Goal: Transaction & Acquisition: Purchase product/service

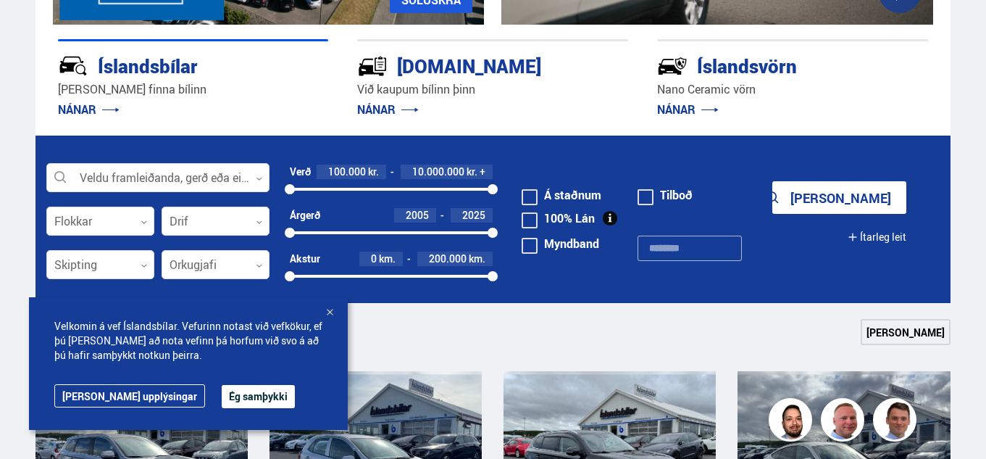
scroll to position [322, 0]
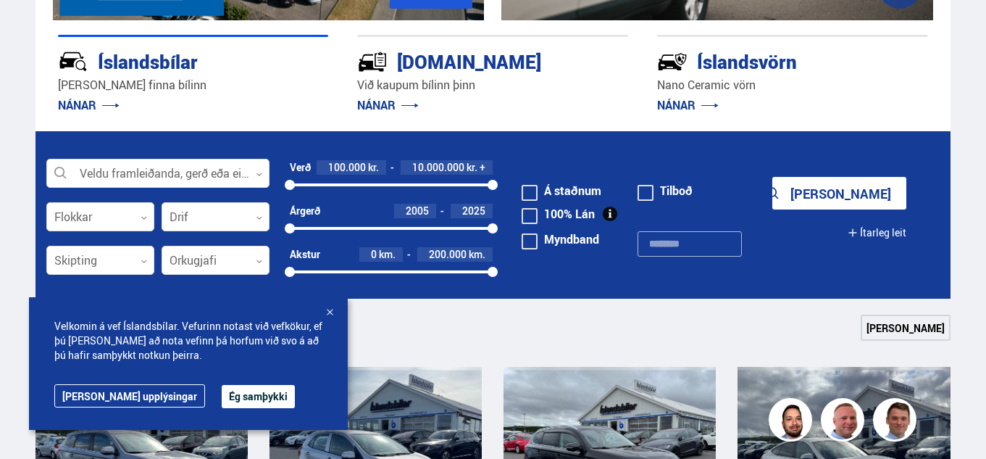
click at [866, 197] on button "[PERSON_NAME]" at bounding box center [840, 193] width 134 height 33
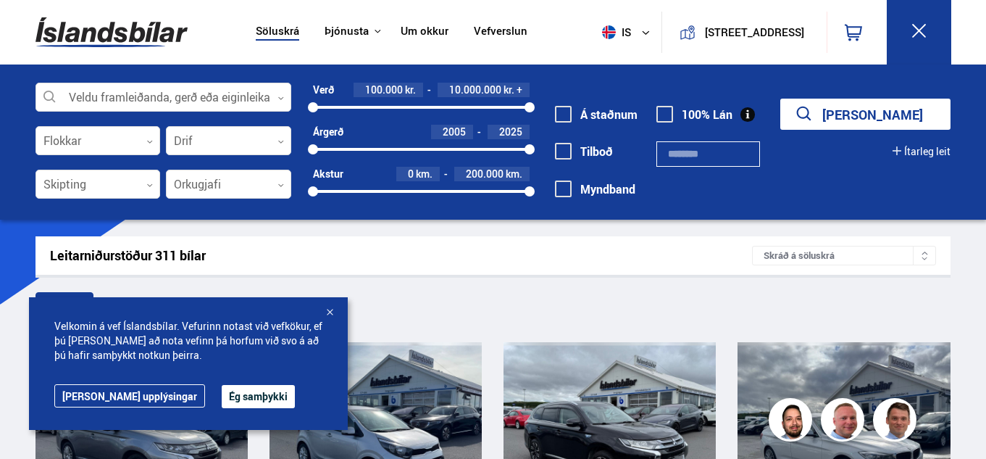
click at [222, 398] on button "Ég samþykki" at bounding box center [258, 396] width 73 height 23
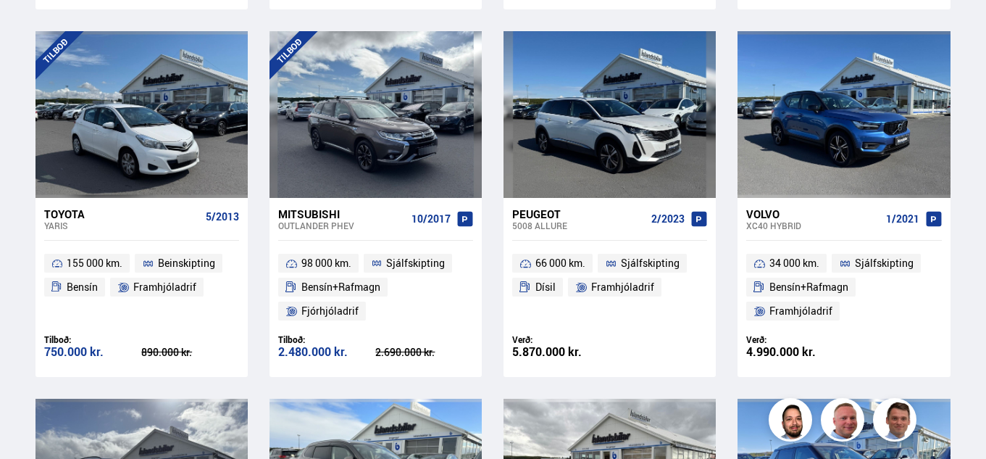
scroll to position [1419, 0]
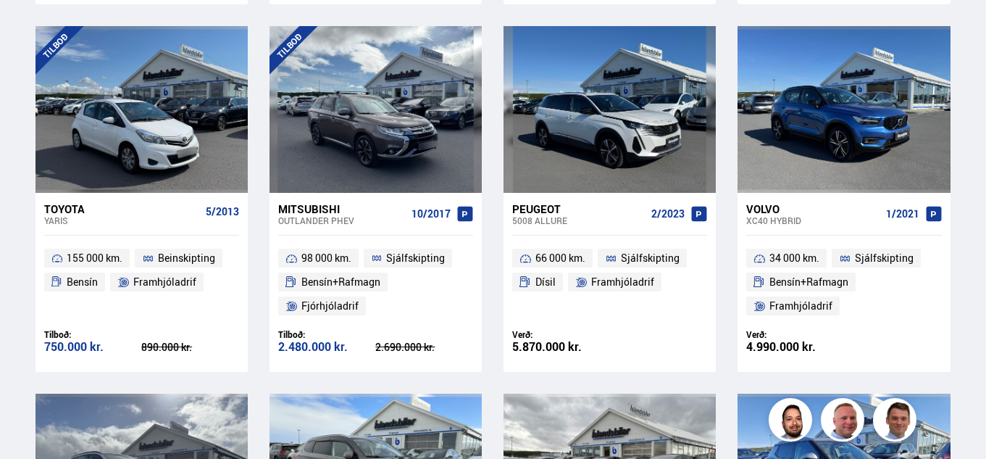
click at [945, 247] on ul "34 000 km. Sjálfskipting Bensín+Rafmagn Framhjóladrif" at bounding box center [844, 282] width 212 height 93
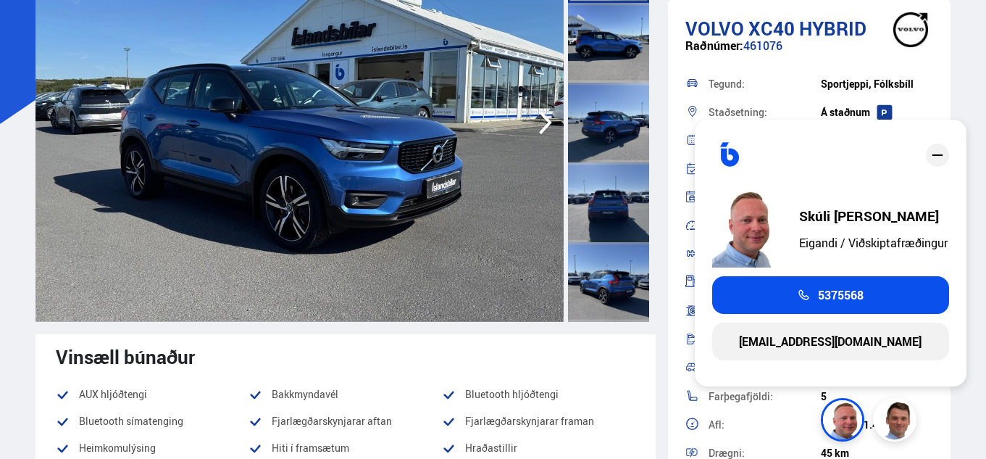
scroll to position [78, 0]
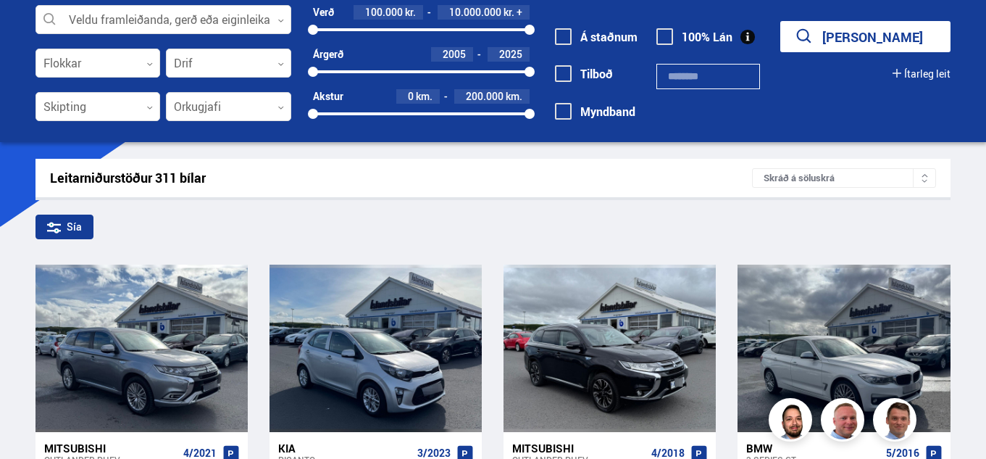
scroll to position [1574, 0]
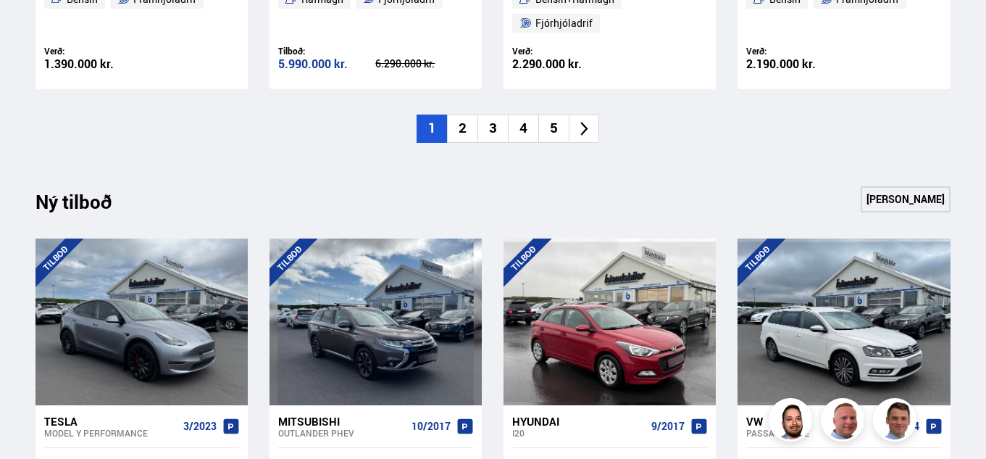
scroll to position [1327, 0]
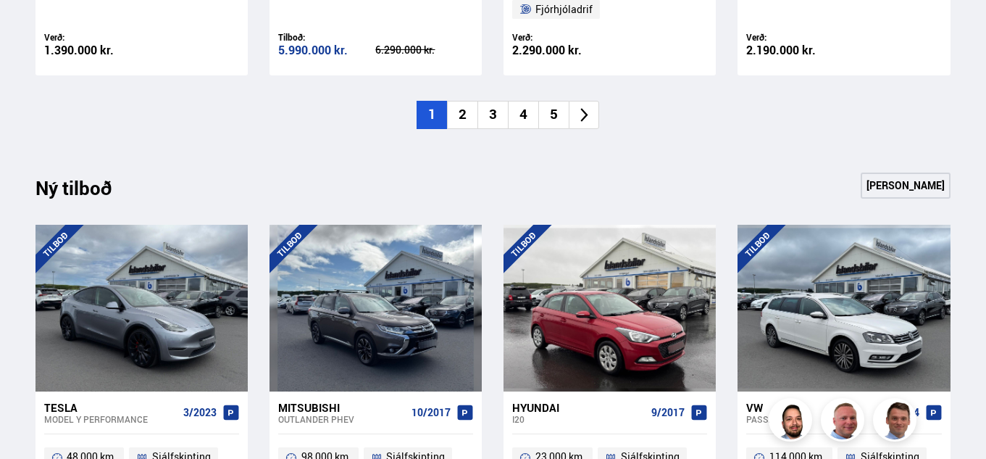
click at [465, 115] on li "2" at bounding box center [462, 115] width 30 height 28
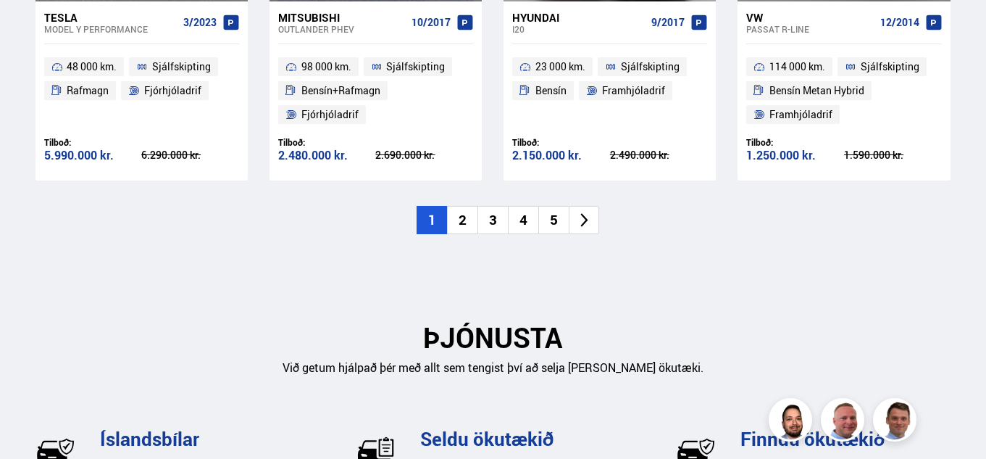
scroll to position [1726, 0]
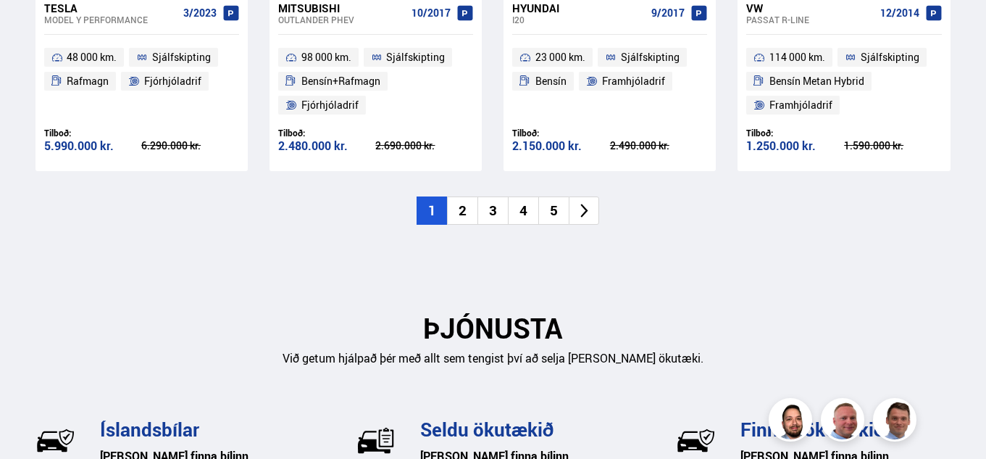
click at [466, 211] on li "2" at bounding box center [462, 210] width 30 height 28
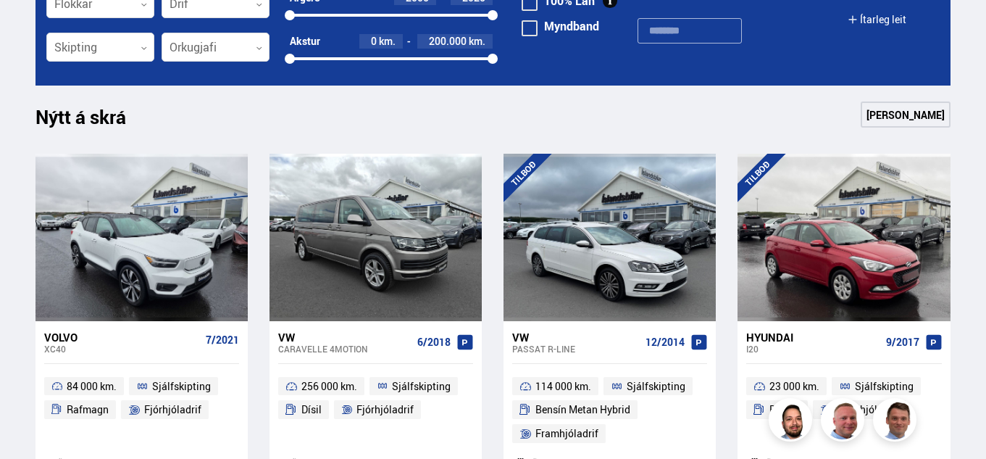
scroll to position [575, 0]
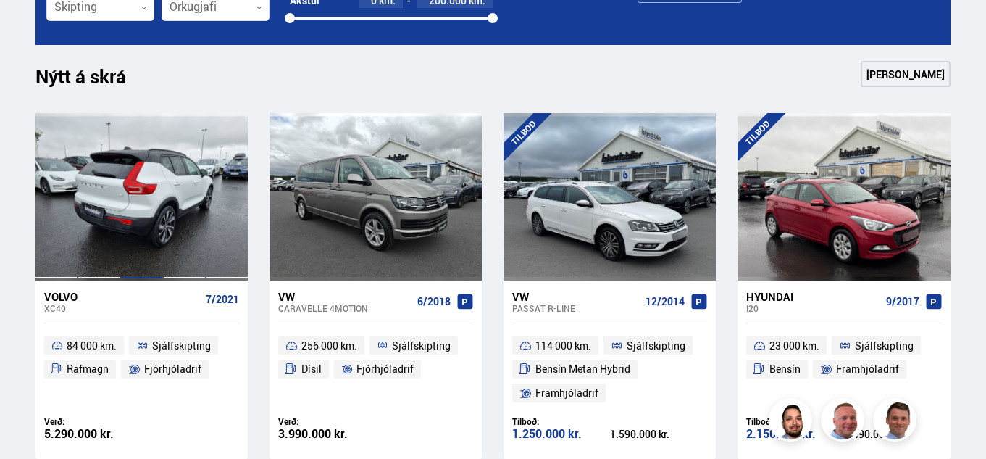
click at [151, 209] on div at bounding box center [141, 196] width 43 height 167
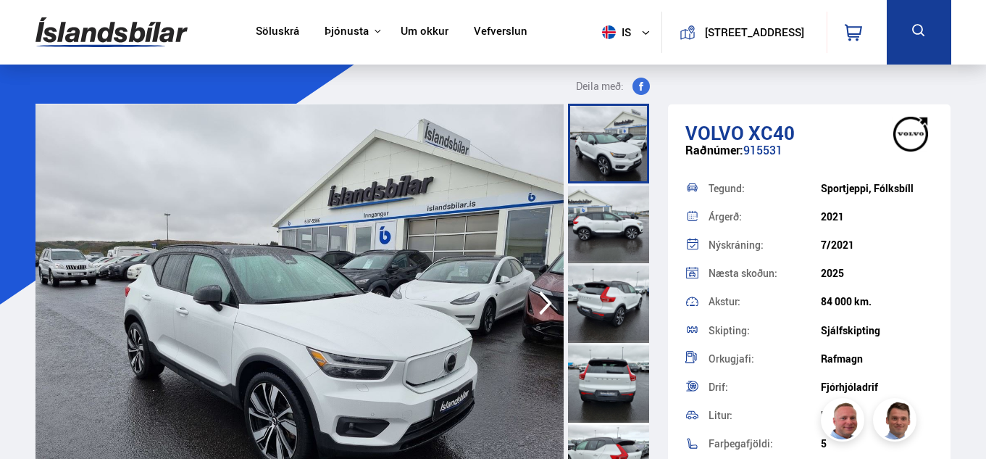
click at [618, 132] on div at bounding box center [608, 144] width 81 height 80
click at [615, 136] on div at bounding box center [608, 144] width 81 height 80
click at [605, 218] on div at bounding box center [608, 223] width 81 height 80
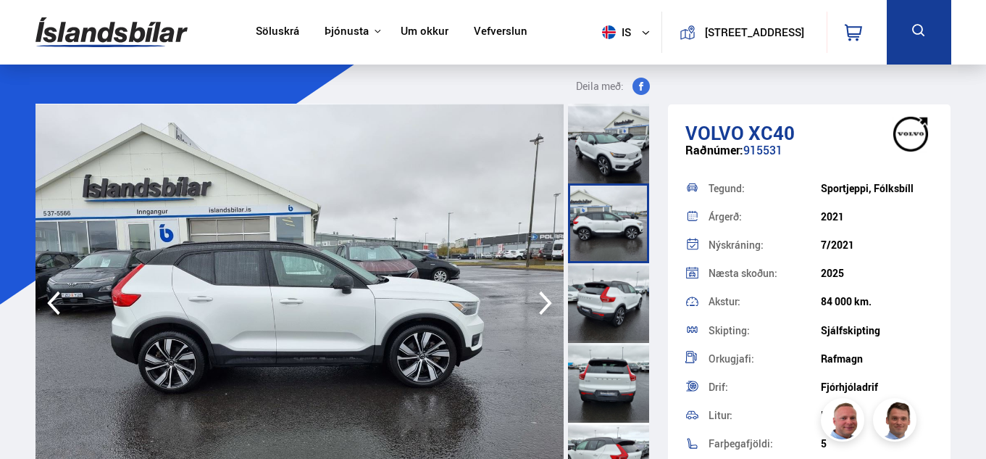
click at [594, 230] on div at bounding box center [608, 223] width 81 height 80
click at [541, 302] on icon "button" at bounding box center [545, 303] width 29 height 35
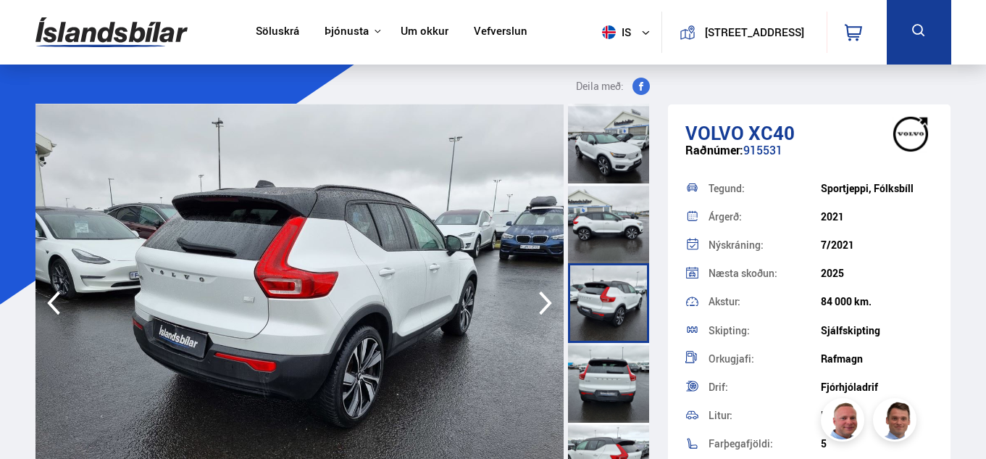
click at [542, 296] on icon "button" at bounding box center [545, 303] width 13 height 24
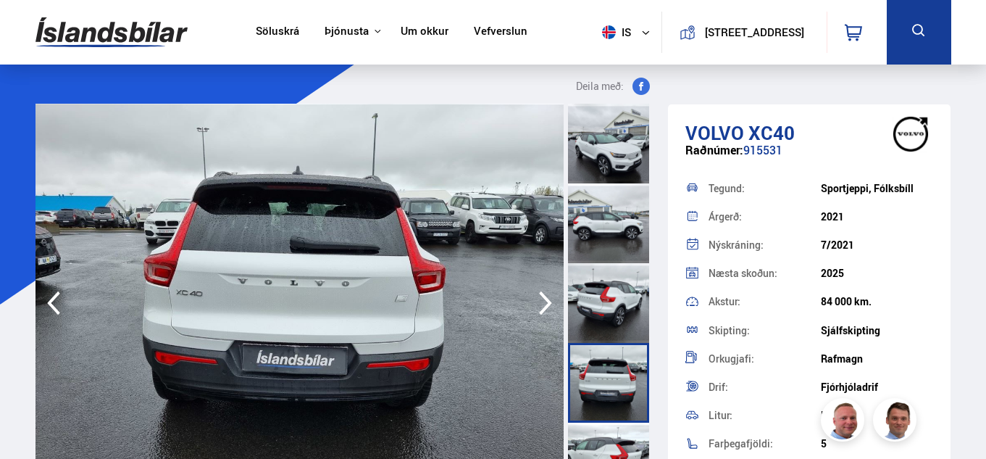
click at [542, 296] on icon "button" at bounding box center [545, 303] width 13 height 24
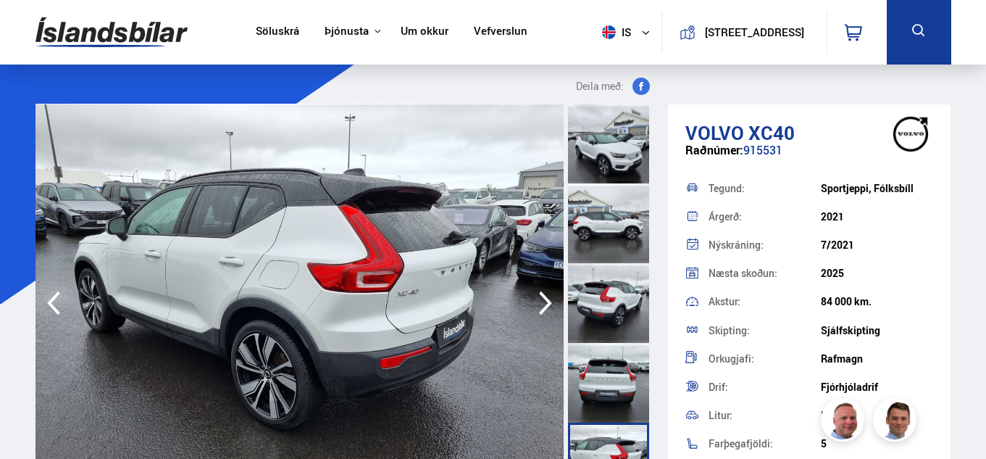
click at [542, 296] on icon "button" at bounding box center [545, 303] width 13 height 24
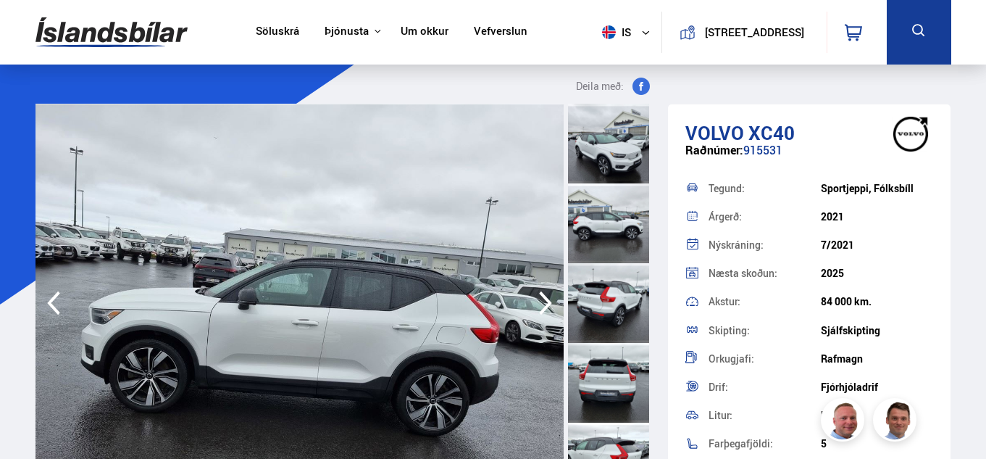
click at [542, 296] on icon "button" at bounding box center [545, 303] width 13 height 24
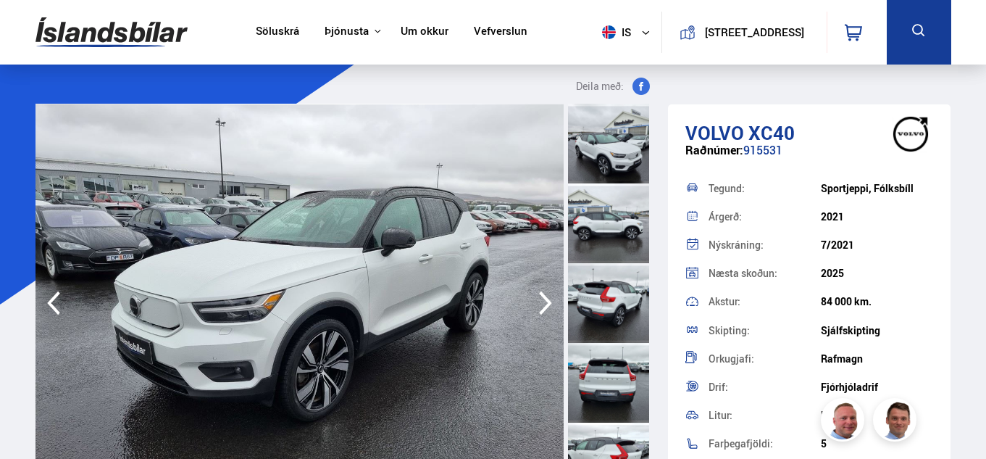
click at [542, 296] on icon "button" at bounding box center [545, 303] width 13 height 24
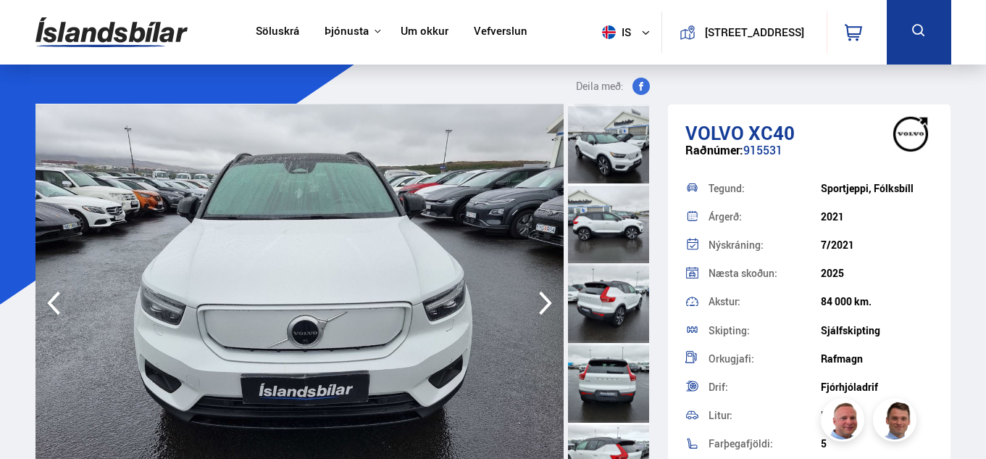
click at [542, 296] on icon "button" at bounding box center [545, 303] width 13 height 24
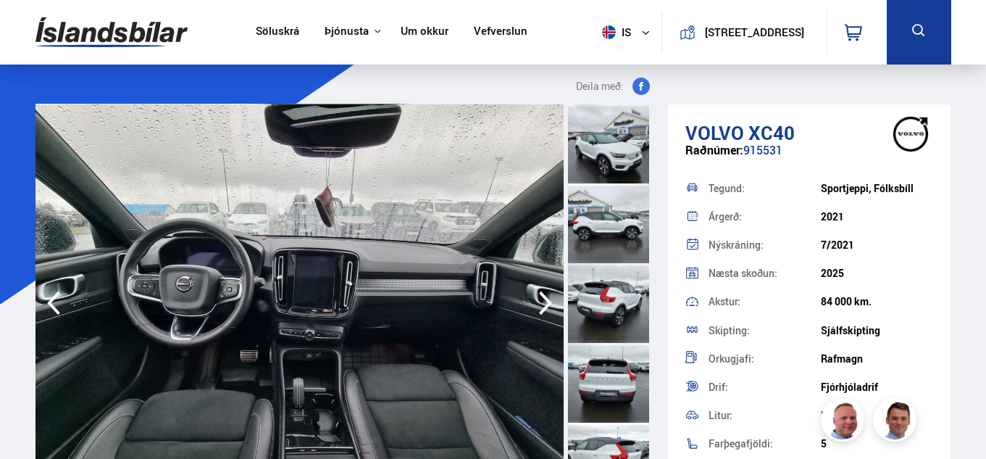
click at [542, 296] on icon "button" at bounding box center [545, 303] width 13 height 24
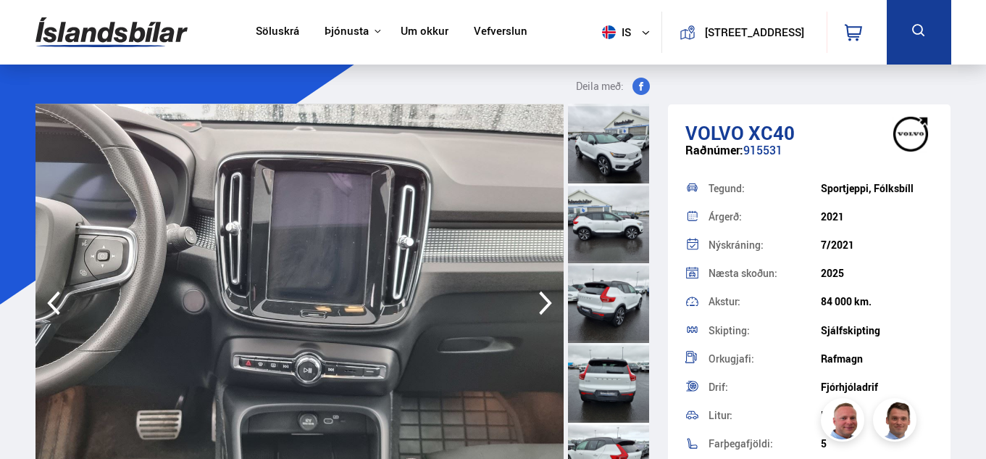
click at [542, 296] on icon "button" at bounding box center [545, 303] width 13 height 24
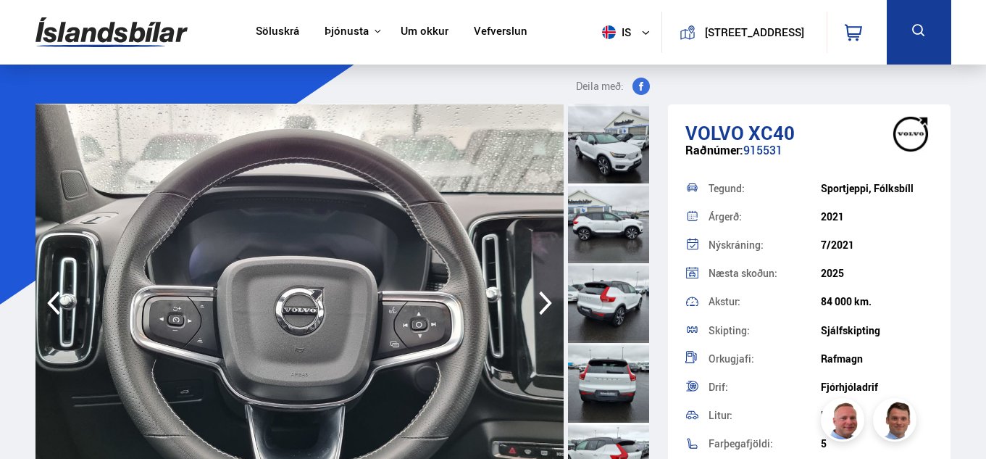
click at [542, 296] on icon "button" at bounding box center [545, 303] width 13 height 24
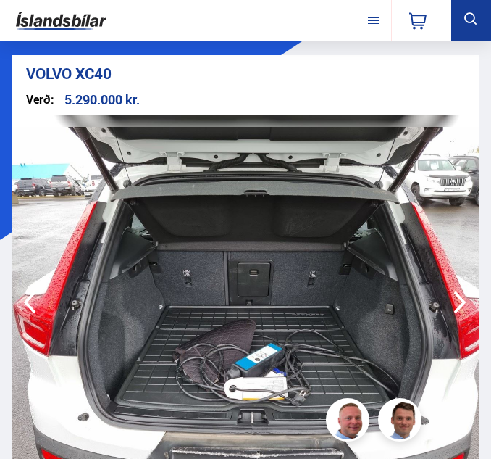
scroll to position [575, 0]
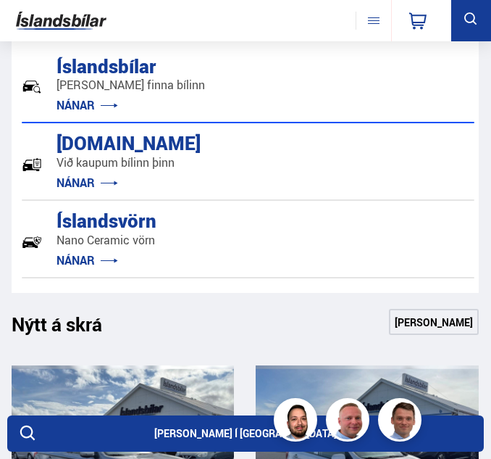
click at [76, 182] on link "NÁNAR" at bounding box center [88, 183] width 62 height 16
